Goal: Register for event/course

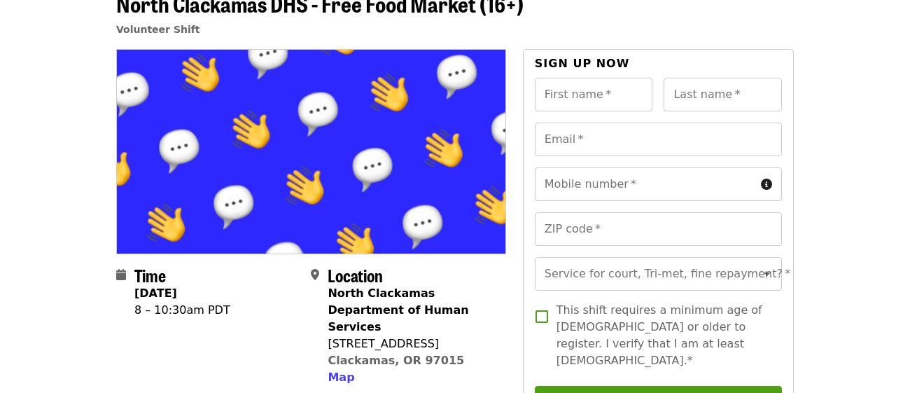
scroll to position [83, 0]
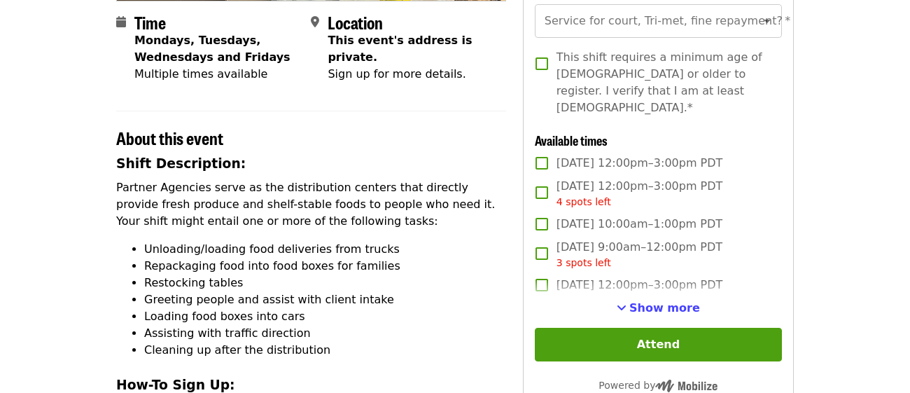
scroll to position [363, 0]
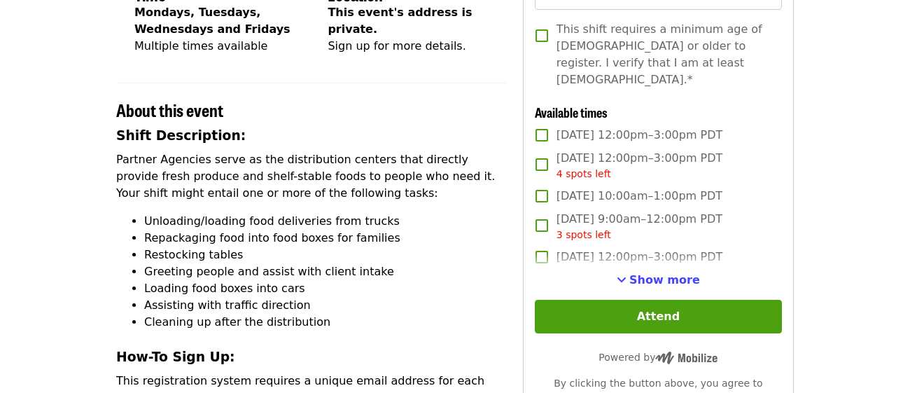
click at [875, 114] on article "Portland Open Bible - Partner Agency Support (16+) Volunteer Shift Time Mondays…" at bounding box center [455, 289] width 910 height 1183
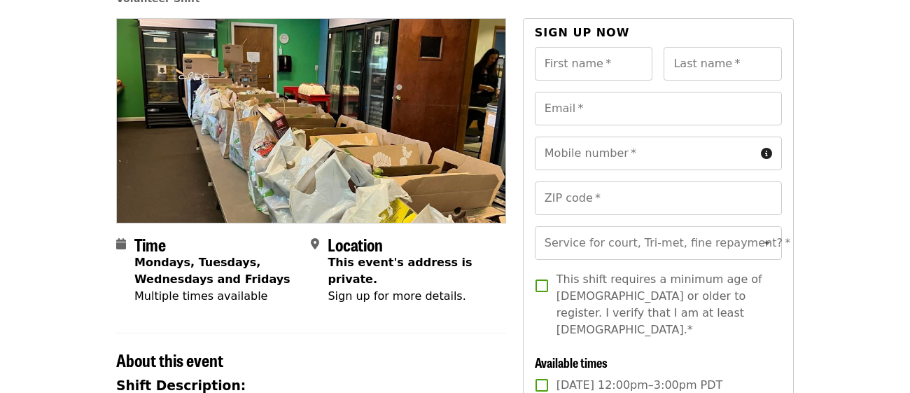
scroll to position [111, 0]
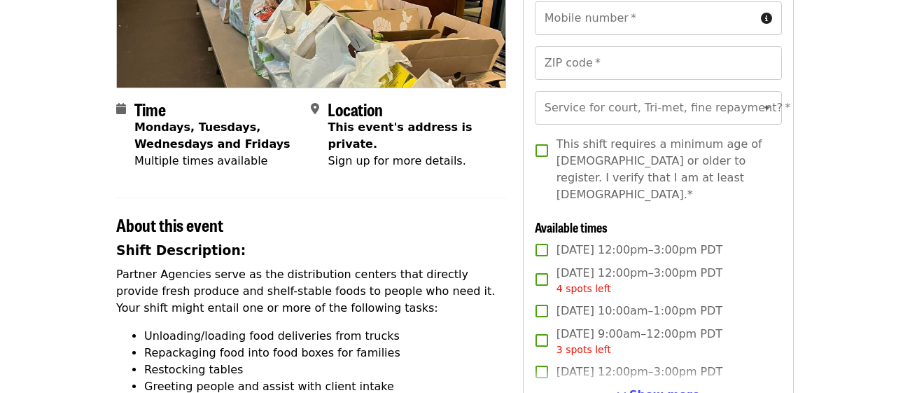
scroll to position [279, 0]
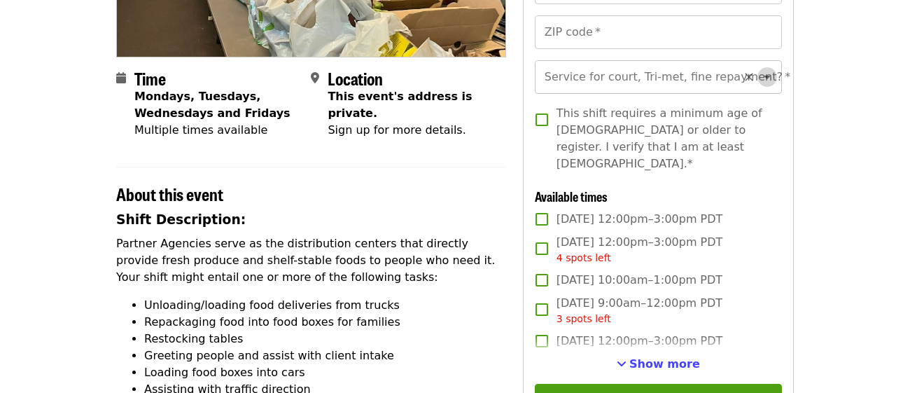
click at [770, 79] on icon "Open" at bounding box center [767, 77] width 17 height 17
click at [836, 80] on article "Portland Open Bible - Partner Agency Support (16+) Volunteer Shift Time Mondays…" at bounding box center [455, 373] width 910 height 1183
click at [660, 384] on button "Attend" at bounding box center [658, 401] width 247 height 34
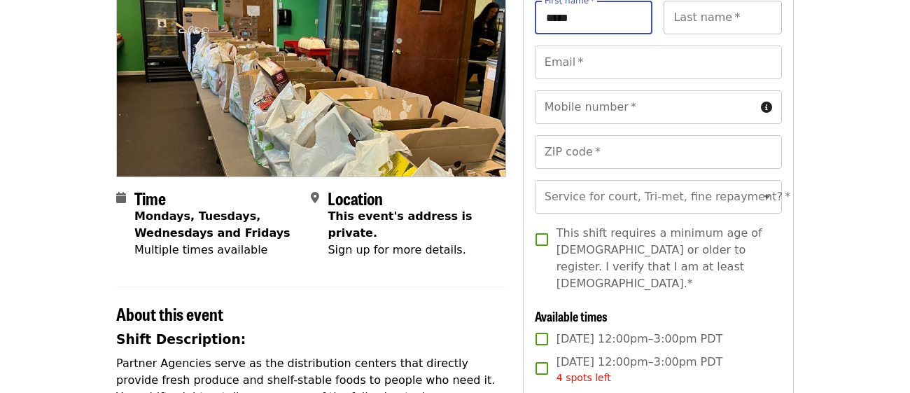
type input "*****"
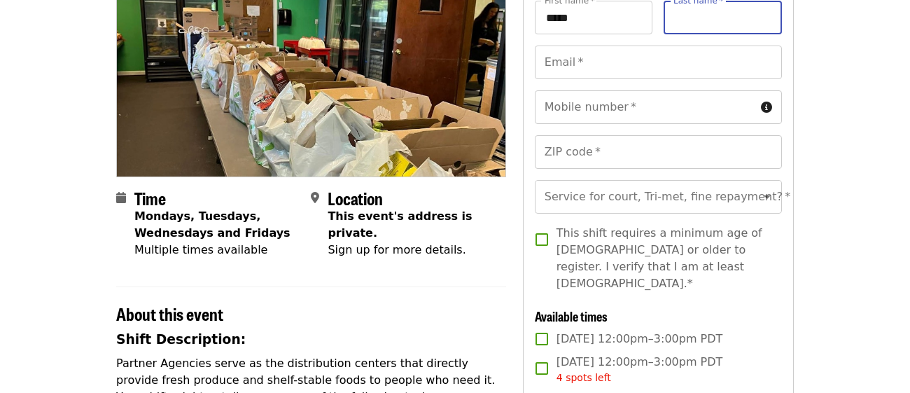
click at [703, 24] on input "Last name   *" at bounding box center [722, 18] width 118 height 34
type input "********"
click at [559, 69] on input "Email   *" at bounding box center [658, 62] width 247 height 34
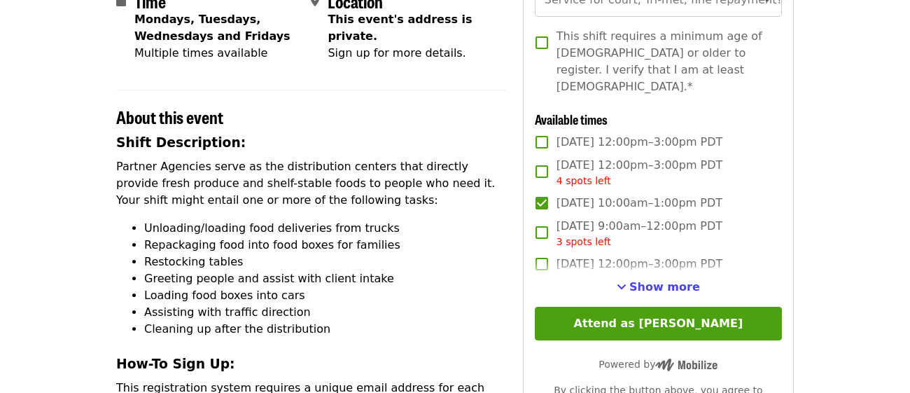
scroll to position [384, 0]
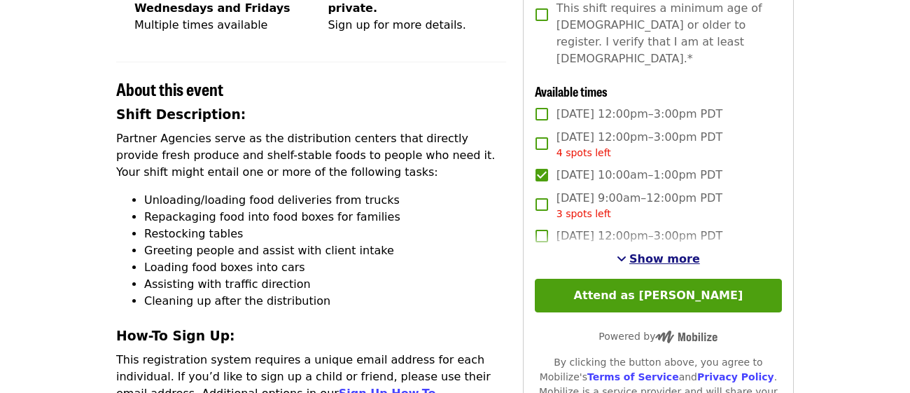
click at [657, 252] on span "Show more" at bounding box center [664, 258] width 71 height 13
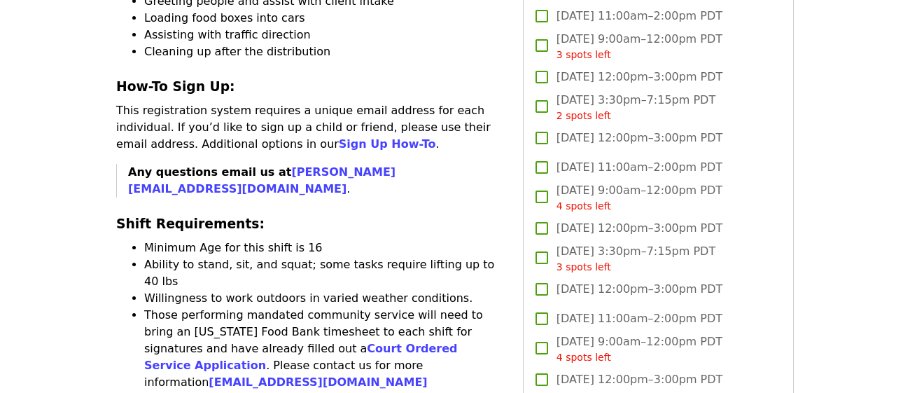
scroll to position [671, 0]
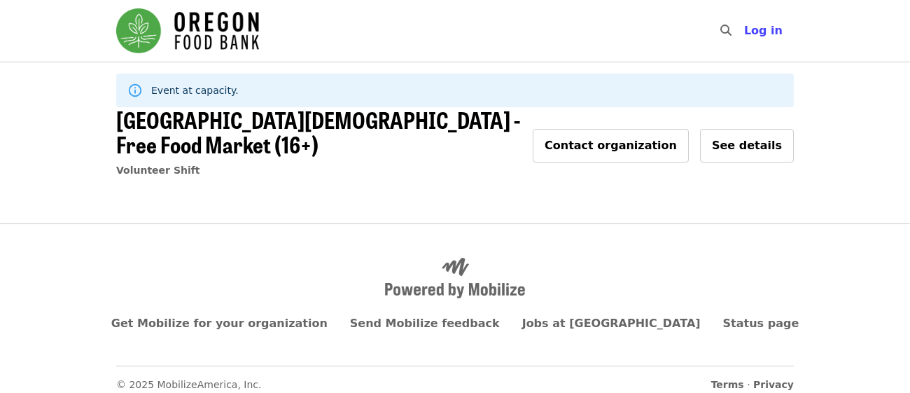
click at [810, 197] on article "Event at capacity. [DEMOGRAPHIC_DATA] - Free Food Market (16+) Volunteer Shift …" at bounding box center [455, 143] width 910 height 162
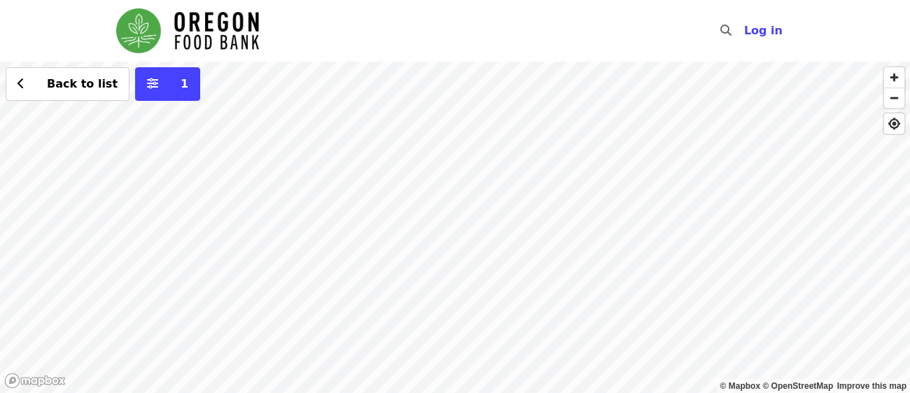
click at [506, 200] on div "Back to list 1" at bounding box center [455, 227] width 910 height 331
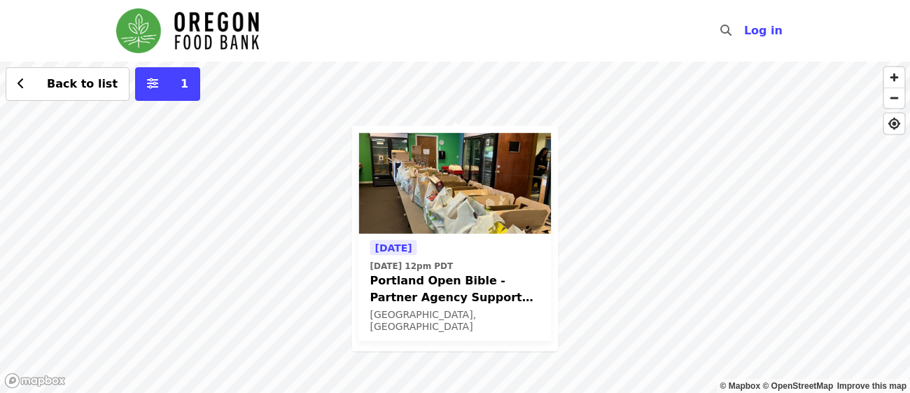
click at [531, 94] on div "[DATE] [DATE] 12pm PDT Portland Open Bible - Partner Agency Support (16+) [GEOG…" at bounding box center [455, 227] width 910 height 331
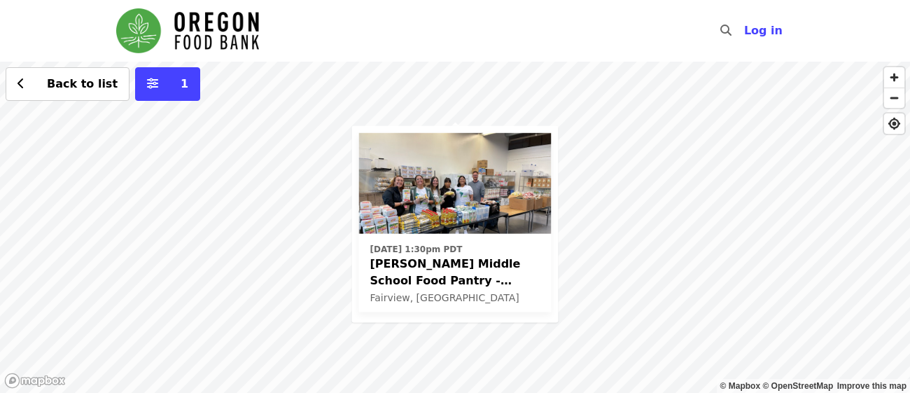
click at [370, 120] on div "[DATE] 1:30pm PDT [PERSON_NAME] Middle School Food Pantry - Partner Agency Supp…" at bounding box center [455, 227] width 910 height 331
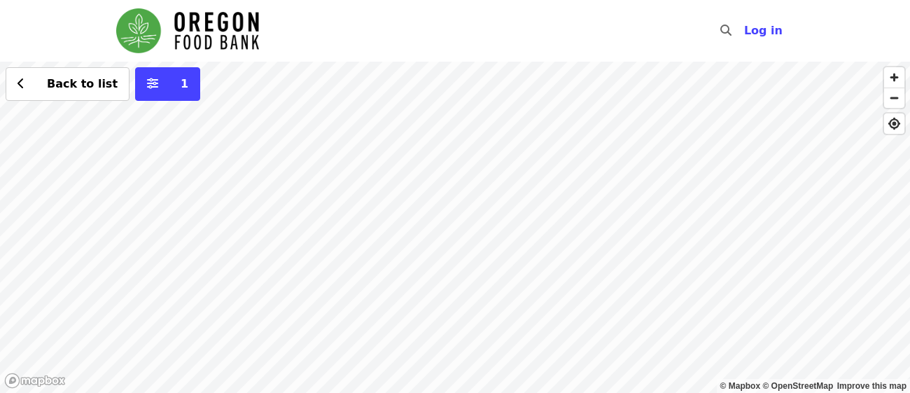
click at [384, 231] on div "Back to list 1" at bounding box center [455, 227] width 910 height 331
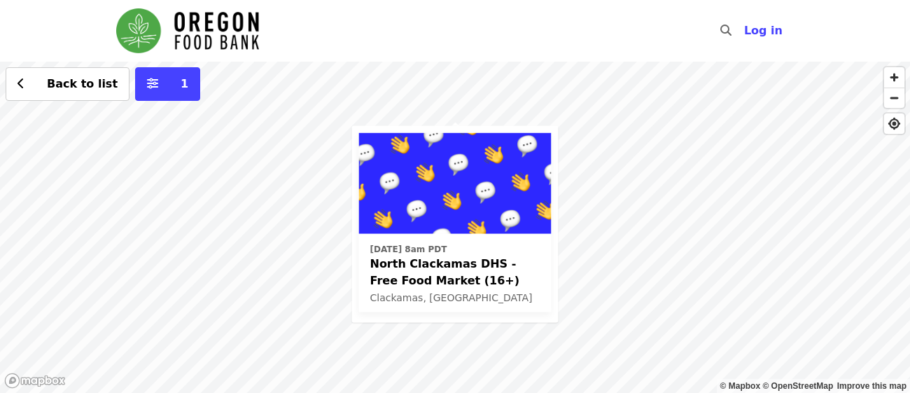
click at [479, 45] on nav "Skip to content ​ Log in" at bounding box center [455, 31] width 700 height 62
click at [460, 116] on div "[DATE] 8am PDT North Clackamas DHS - Free Food Market (16+) Clackamas, OR Back …" at bounding box center [455, 227] width 910 height 331
click at [467, 120] on div "[DATE] 8am PDT North Clackamas DHS - Free Food Market (16+) Clackamas, OR Back …" at bounding box center [455, 227] width 910 height 331
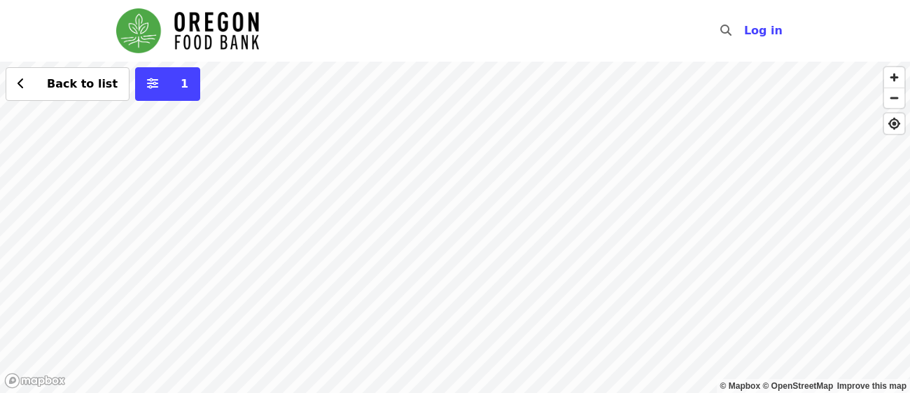
click at [530, 65] on div "Back to list 1" at bounding box center [455, 227] width 910 height 331
drag, startPoint x: 530, startPoint y: 65, endPoint x: 542, endPoint y: 237, distance: 171.8
click at [542, 237] on div "Back to list 1" at bounding box center [455, 227] width 910 height 331
click at [460, 194] on div "Back to list 1" at bounding box center [455, 227] width 910 height 331
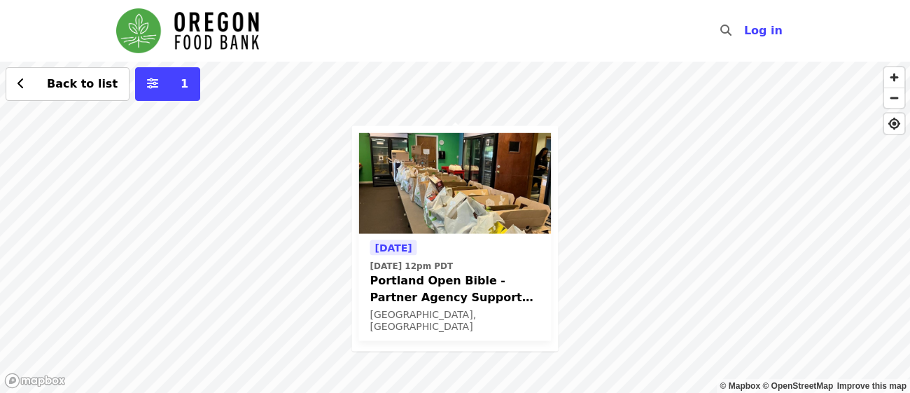
click at [407, 295] on span "Portland Open Bible - Partner Agency Support (16+)" at bounding box center [455, 289] width 170 height 34
click at [621, 131] on div "Tomorrow Mon, Aug 25 @ 12pm PDT Portland Open Bible - Partner Agency Support (1…" at bounding box center [455, 227] width 910 height 331
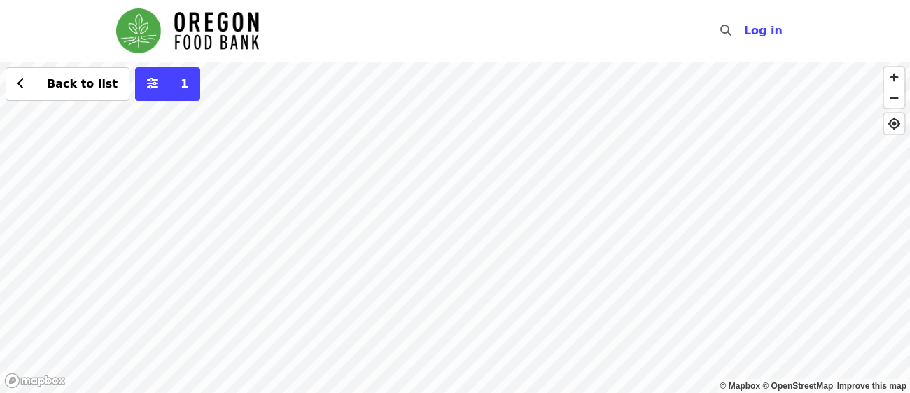
click at [421, 64] on div "Back to list 1" at bounding box center [455, 227] width 910 height 331
drag, startPoint x: 423, startPoint y: 244, endPoint x: 601, endPoint y: 13, distance: 291.4
click at [601, 13] on div "Skip to content ​ Log in © Mapbox © OpenStreetMap Improve this map Back to list…" at bounding box center [455, 196] width 910 height 393
drag, startPoint x: 521, startPoint y: 300, endPoint x: 524, endPoint y: 7, distance: 292.5
click at [524, 7] on div "Skip to content ​ Log in © Mapbox © OpenStreetMap Improve this map Back to list…" at bounding box center [455, 196] width 910 height 393
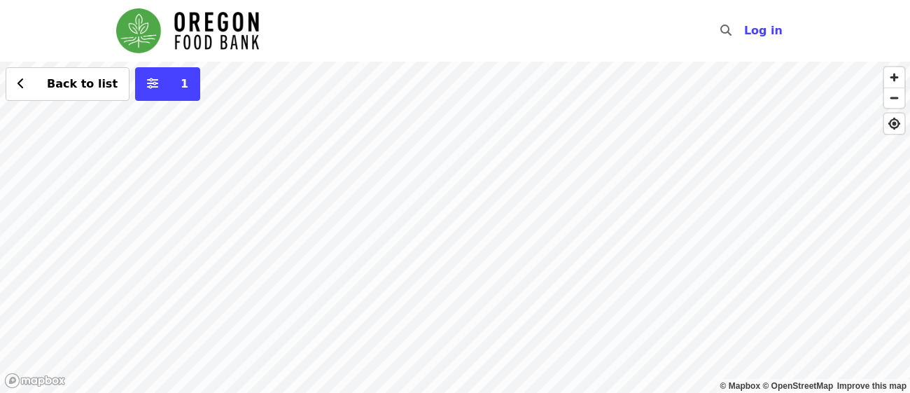
drag, startPoint x: 571, startPoint y: 128, endPoint x: 544, endPoint y: 364, distance: 237.3
click at [544, 364] on div "Back to list 1" at bounding box center [455, 227] width 910 height 331
click at [603, 84] on div "Back to list 1" at bounding box center [455, 227] width 910 height 331
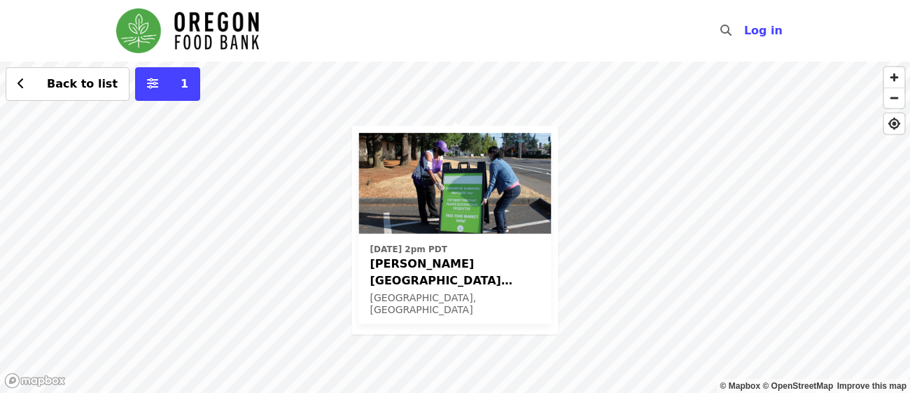
click at [595, 108] on div "Fri, Sep 19 @ 2pm PDT Rigler Elementary School (Latino Network) - Free Food Mar…" at bounding box center [455, 227] width 910 height 331
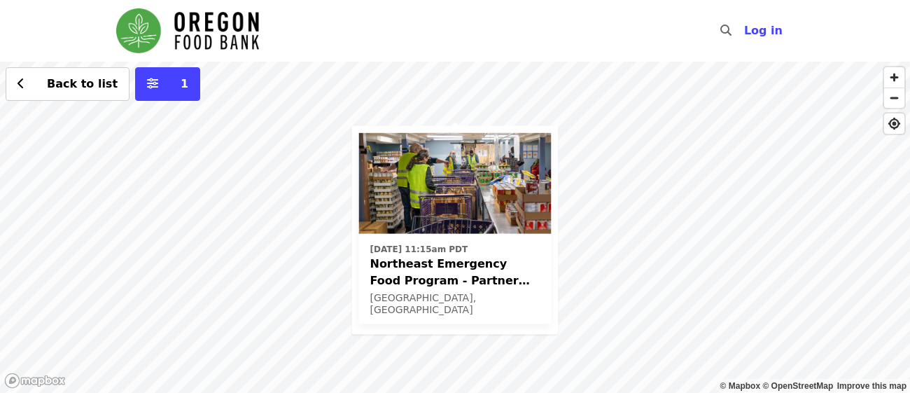
click at [451, 255] on span "Northeast Emergency Food Program - Partner Agency Support" at bounding box center [455, 272] width 170 height 34
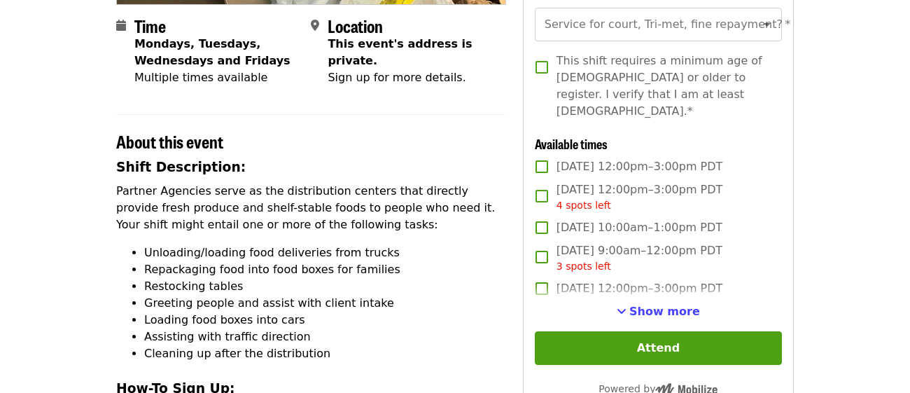
scroll to position [334, 0]
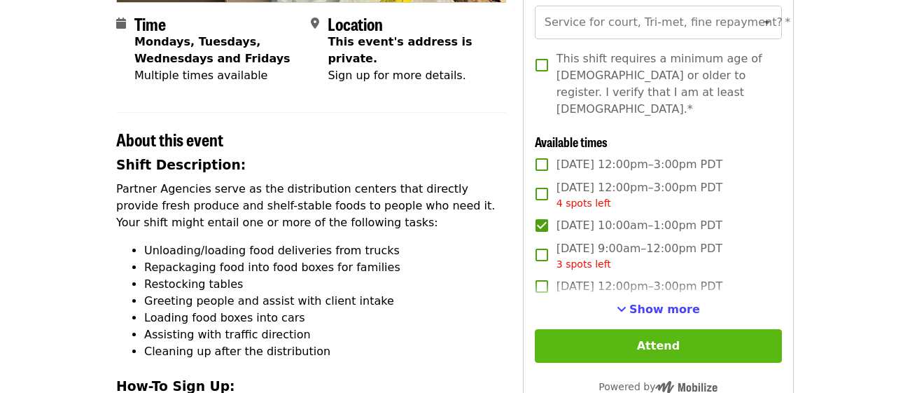
click at [661, 329] on button "Attend" at bounding box center [658, 346] width 247 height 34
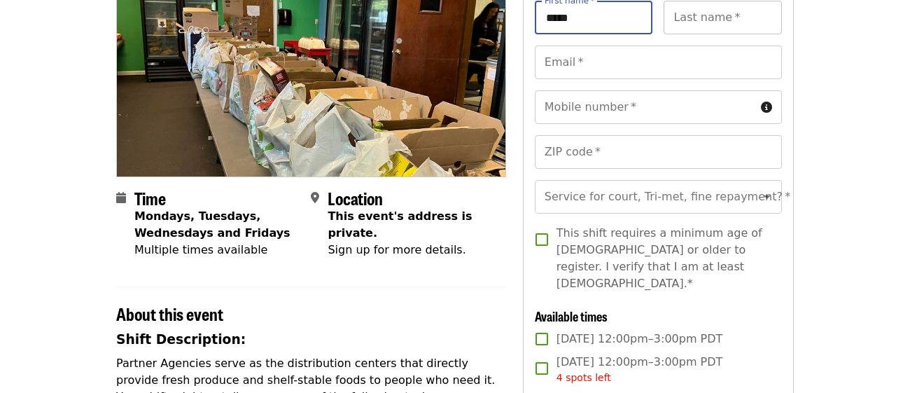
type input "*****"
click at [697, 15] on div "Last name   * Last name *" at bounding box center [722, 18] width 118 height 34
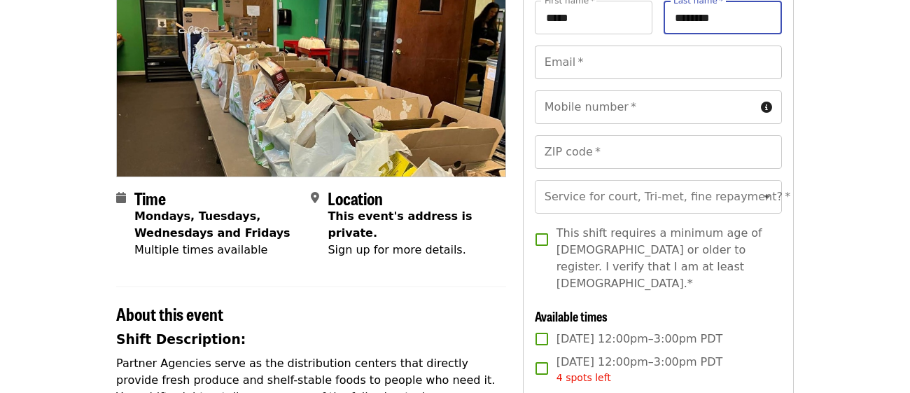
type input "********"
click at [576, 58] on input "Email   *" at bounding box center [658, 62] width 247 height 34
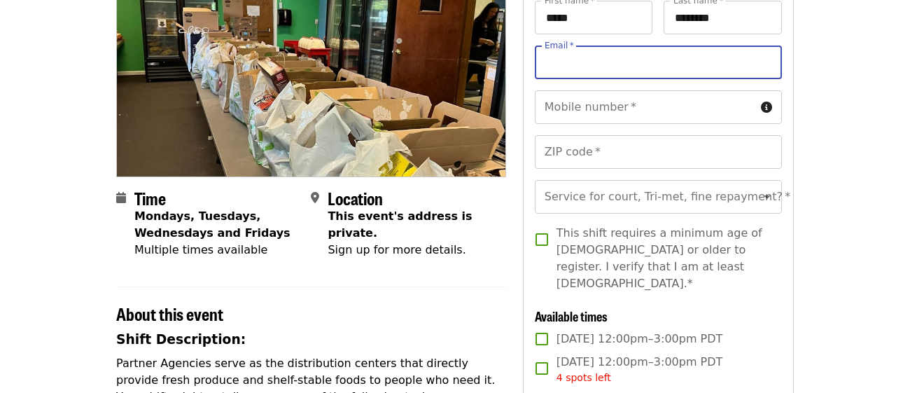
type input "**********"
click at [565, 113] on div "Mobile number   * Mobile number *" at bounding box center [658, 107] width 247 height 34
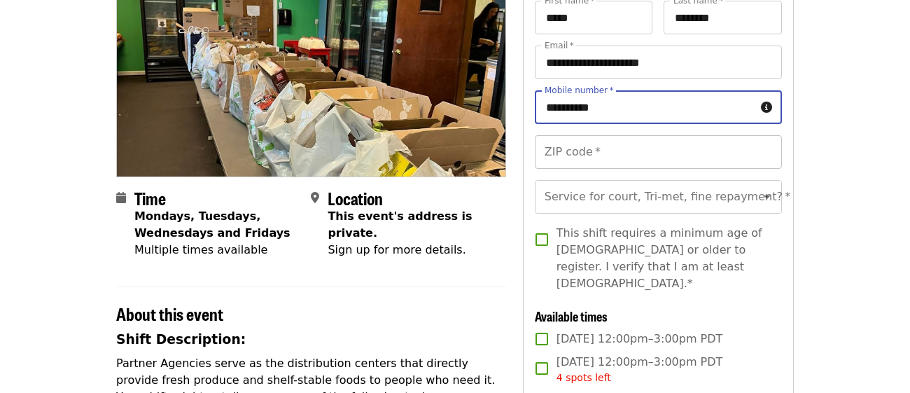
type input "**********"
click at [571, 156] on input "ZIP code   *" at bounding box center [658, 152] width 247 height 34
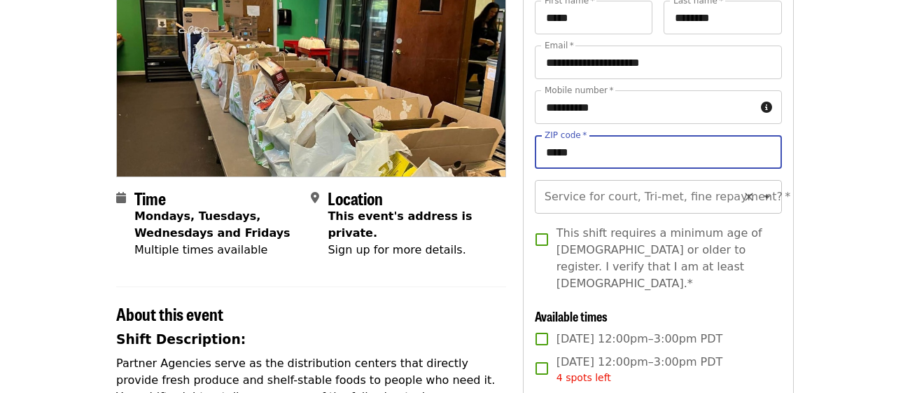
click at [768, 198] on icon "Open" at bounding box center [767, 196] width 17 height 17
type input "*****"
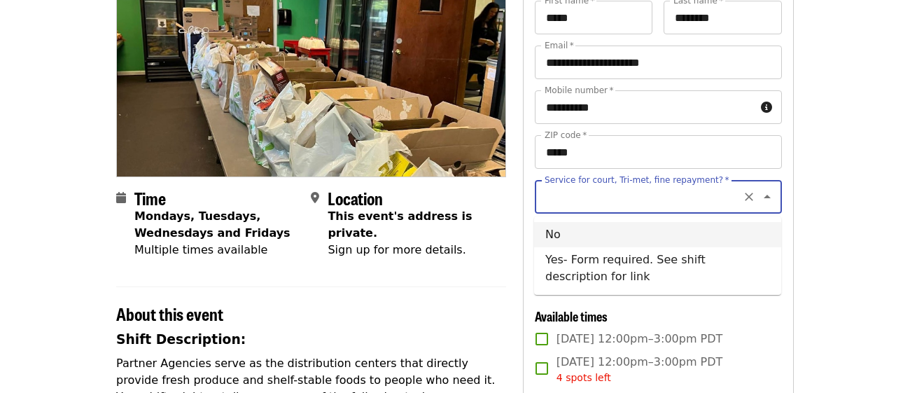
click at [639, 233] on li "No" at bounding box center [657, 234] width 247 height 25
type input "**"
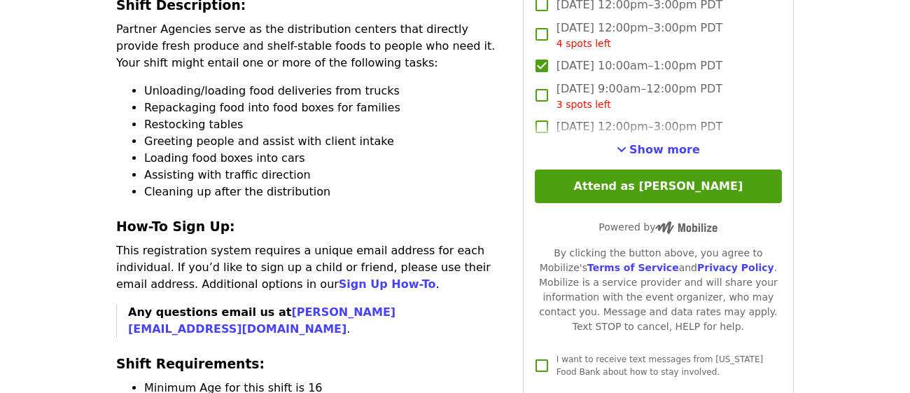
scroll to position [496, 0]
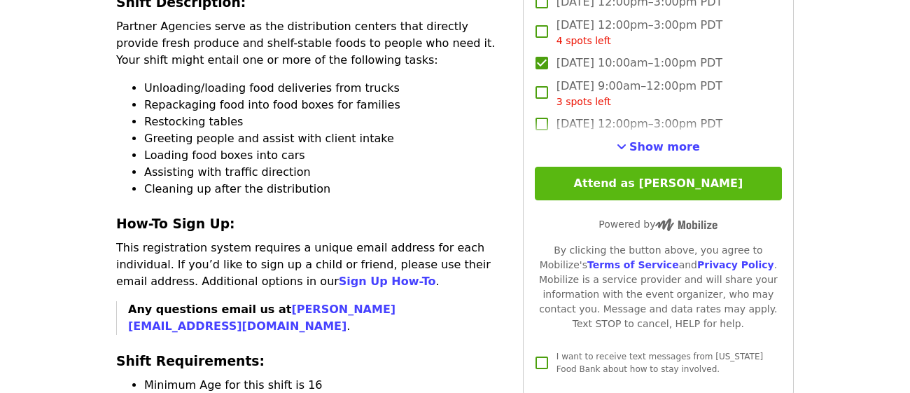
click at [640, 171] on button "Attend as [PERSON_NAME]" at bounding box center [658, 184] width 247 height 34
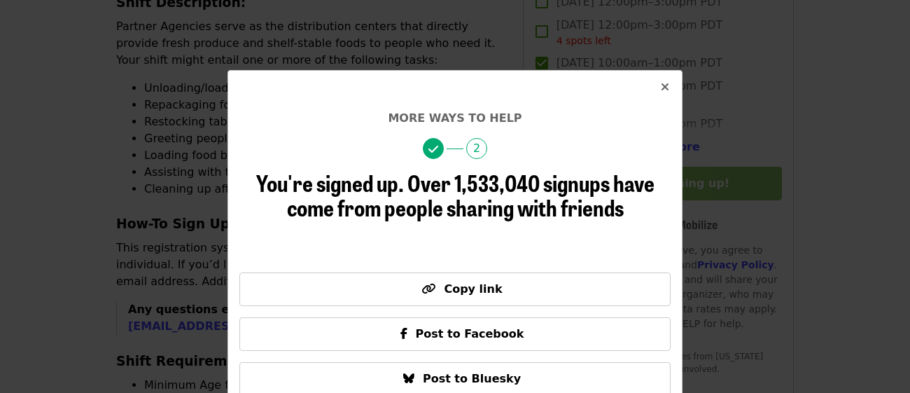
click at [664, 87] on icon "times icon" at bounding box center [665, 86] width 8 height 13
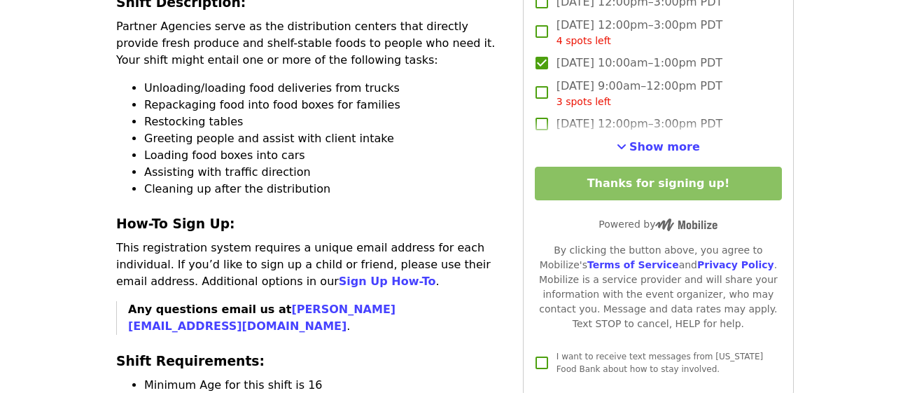
click at [798, 200] on div "Time Mondays, Tuesdays, Wednesdays and Fridays Multiple times available Locatio…" at bounding box center [455, 191] width 700 height 1113
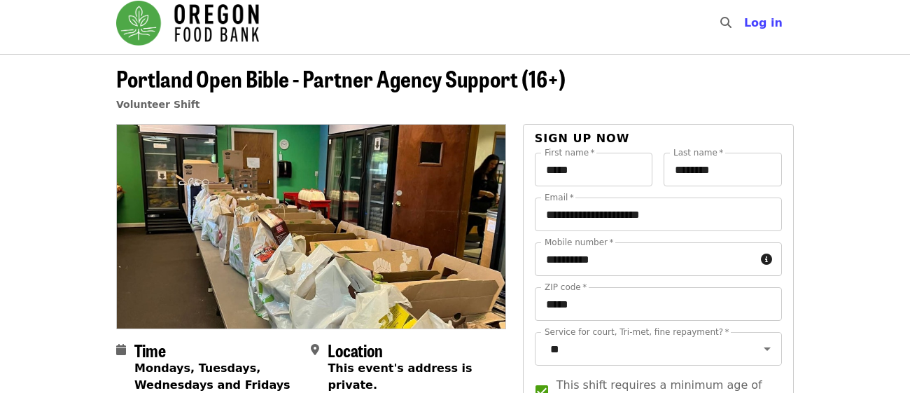
scroll to position [0, 0]
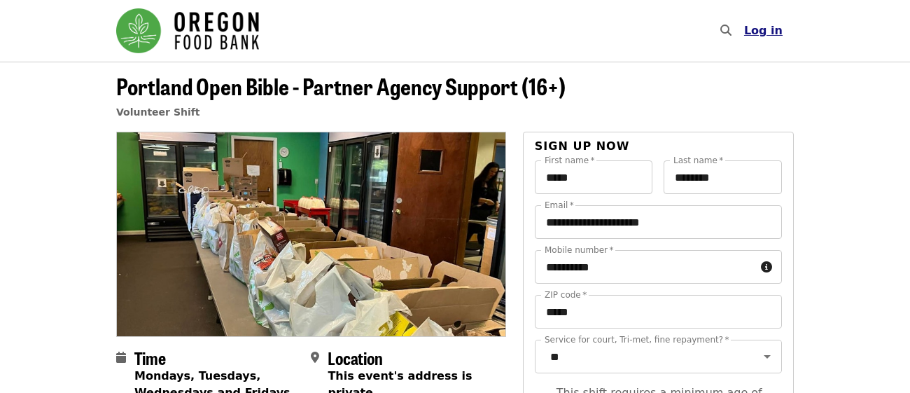
click at [765, 32] on span "Log in" at bounding box center [763, 30] width 38 height 13
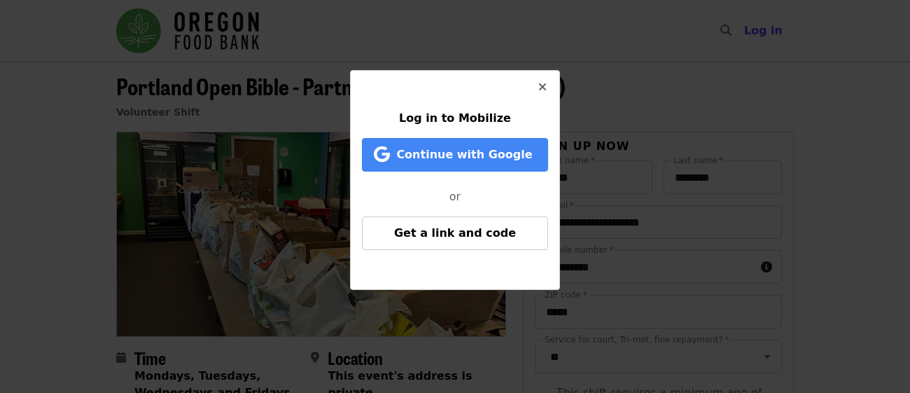
click at [542, 88] on icon "times icon" at bounding box center [542, 86] width 8 height 13
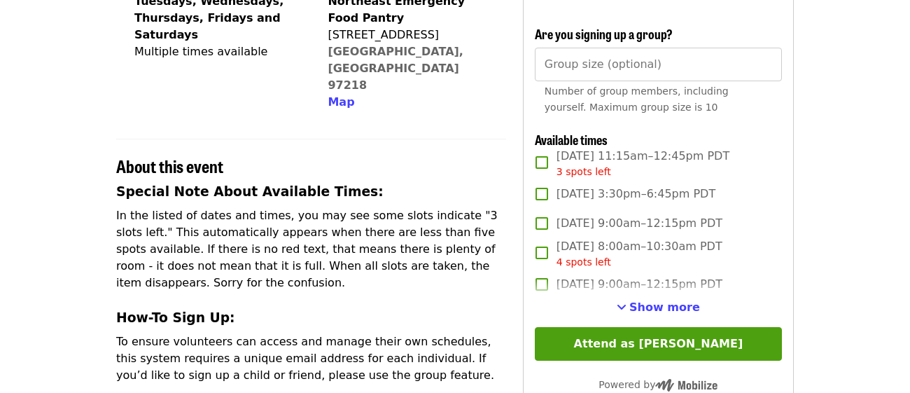
scroll to position [370, 0]
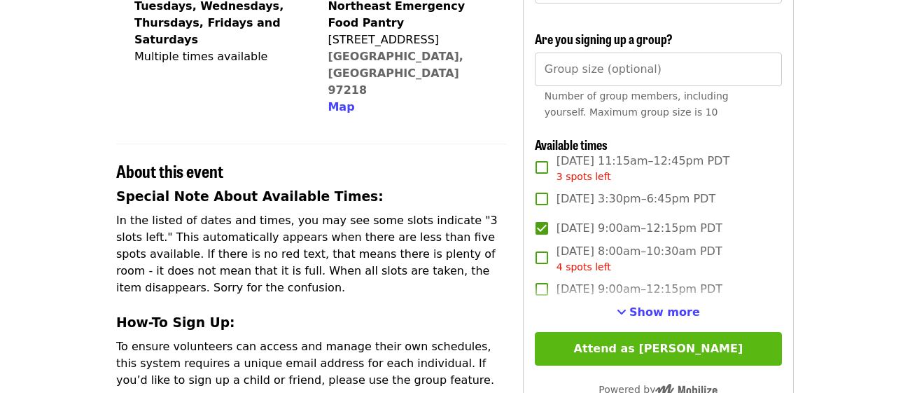
click at [633, 344] on button "Attend as [PERSON_NAME]" at bounding box center [658, 349] width 247 height 34
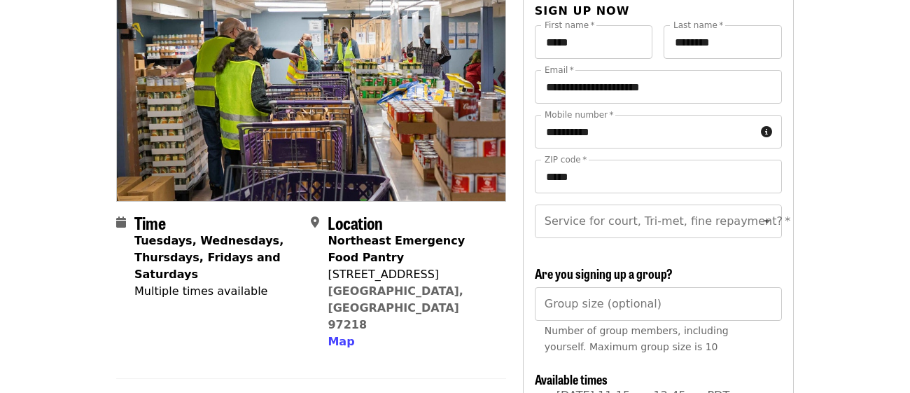
scroll to position [119, 0]
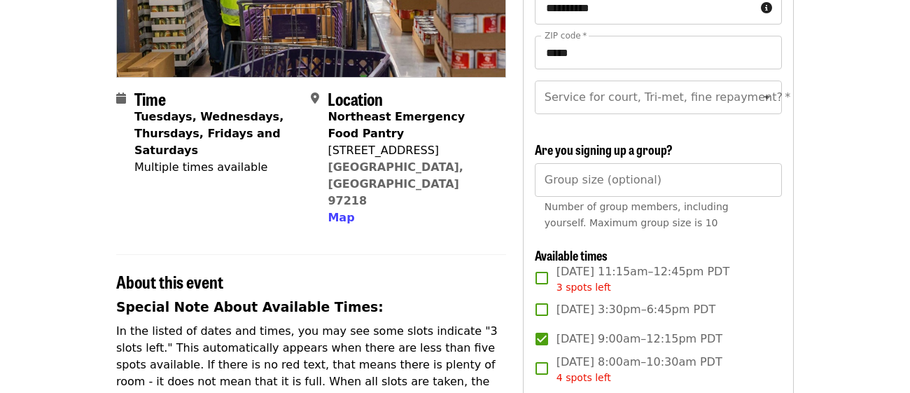
scroll to position [287, 0]
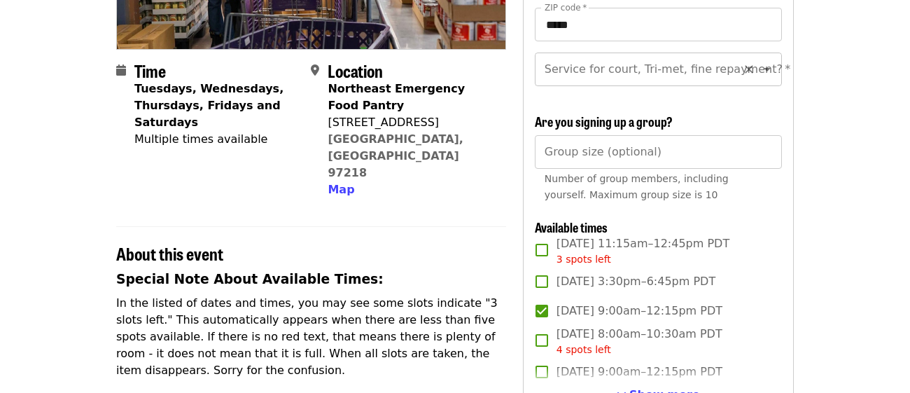
click at [770, 72] on icon "Open" at bounding box center [767, 69] width 17 height 17
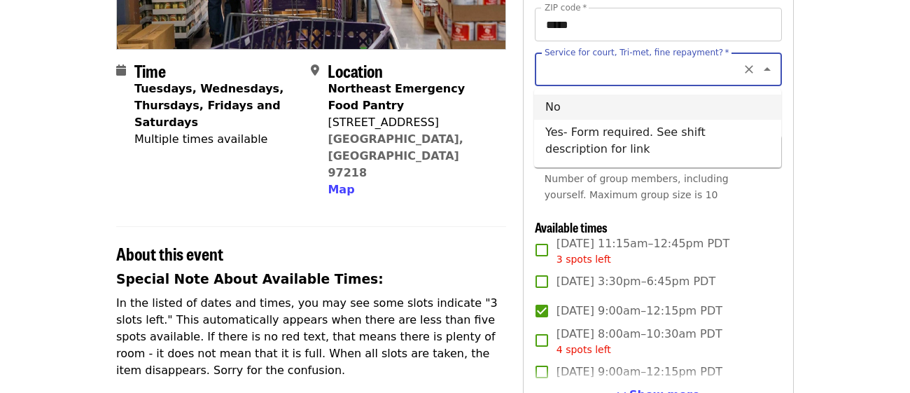
click at [671, 108] on li "No" at bounding box center [657, 106] width 247 height 25
type input "**"
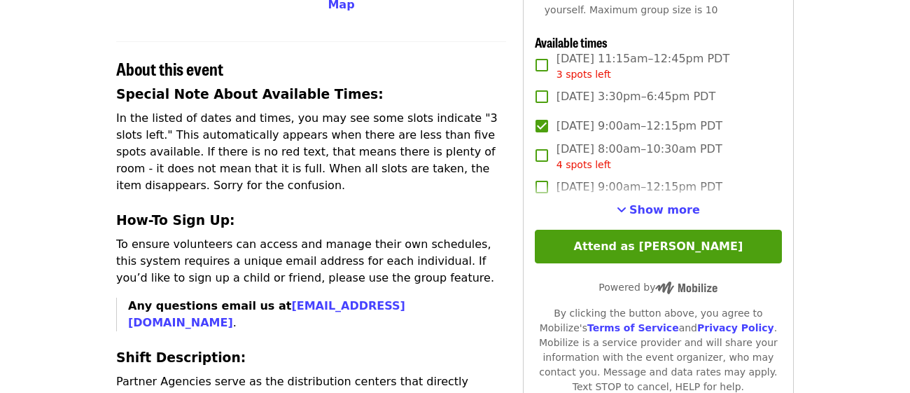
scroll to position [482, 0]
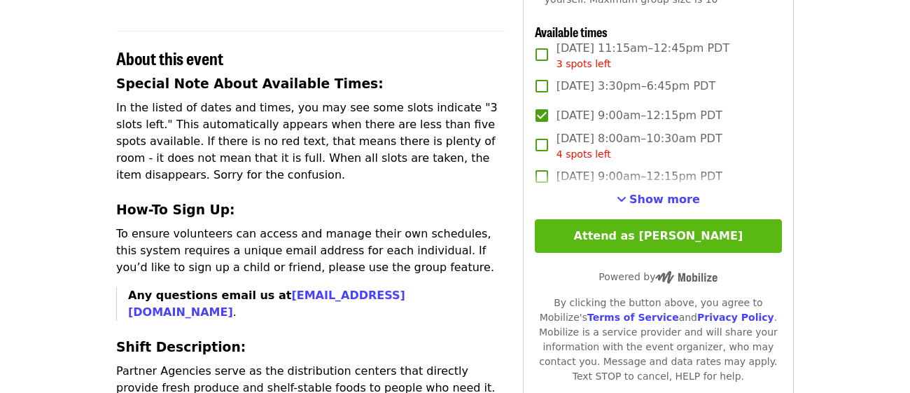
click at [643, 242] on button "Attend as [PERSON_NAME]" at bounding box center [658, 236] width 247 height 34
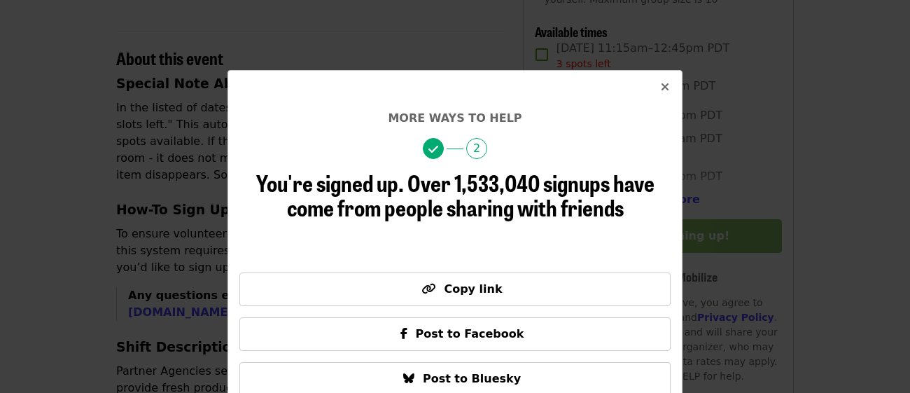
click at [665, 87] on icon "times icon" at bounding box center [665, 86] width 8 height 13
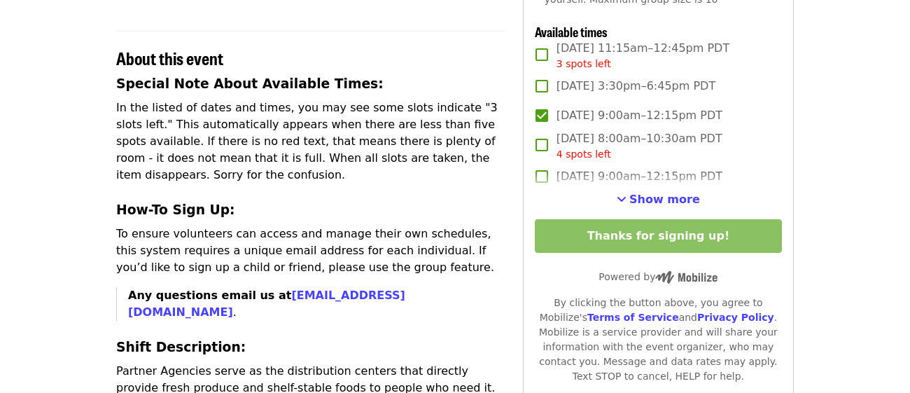
click at [842, 66] on article "Northeast Emergency Food Program - Partner Agency Support Volunteer Shift Time …" at bounding box center [455, 292] width 910 height 1426
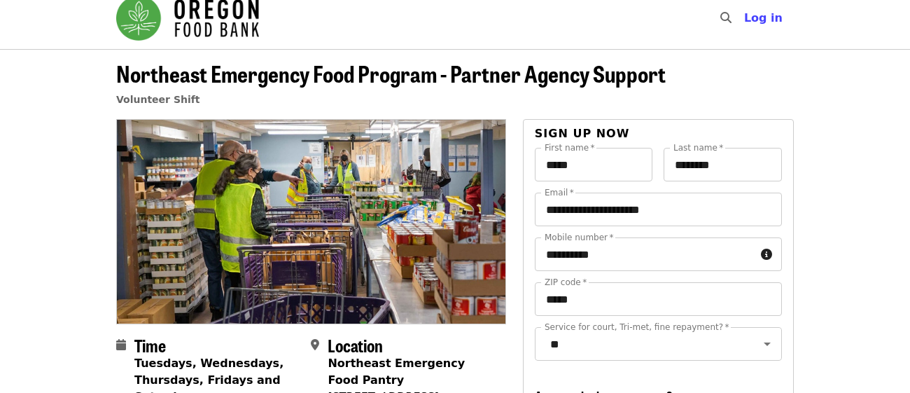
scroll to position [0, 0]
